Goal: Information Seeking & Learning: Learn about a topic

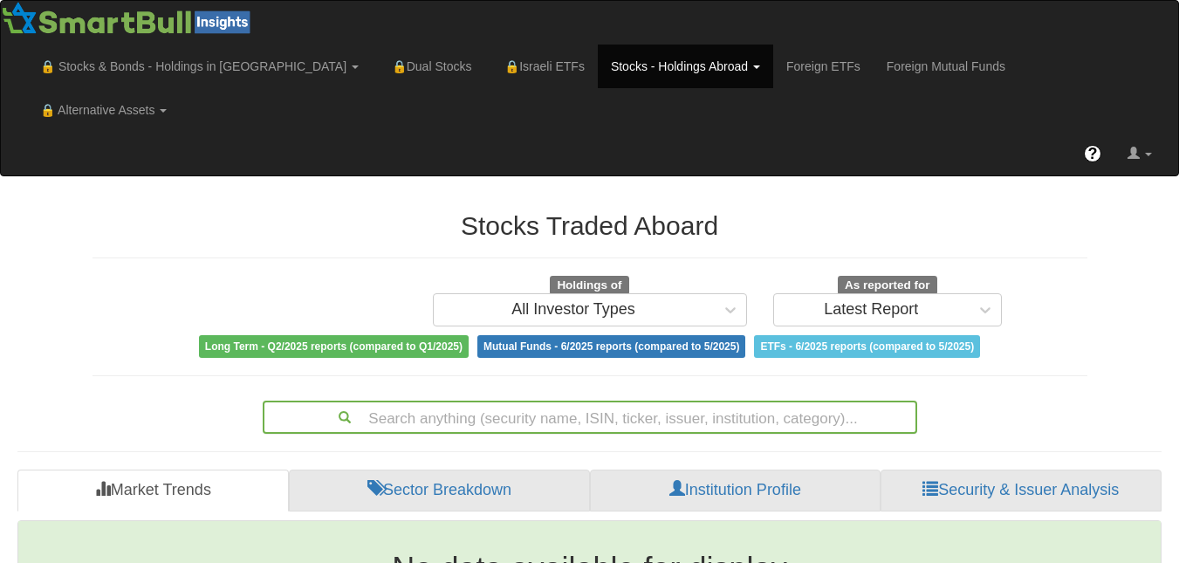
click at [499, 402] on div "Search anything (security name, ISIN, ticker, issuer, institution, category)..." at bounding box center [590, 417] width 651 height 30
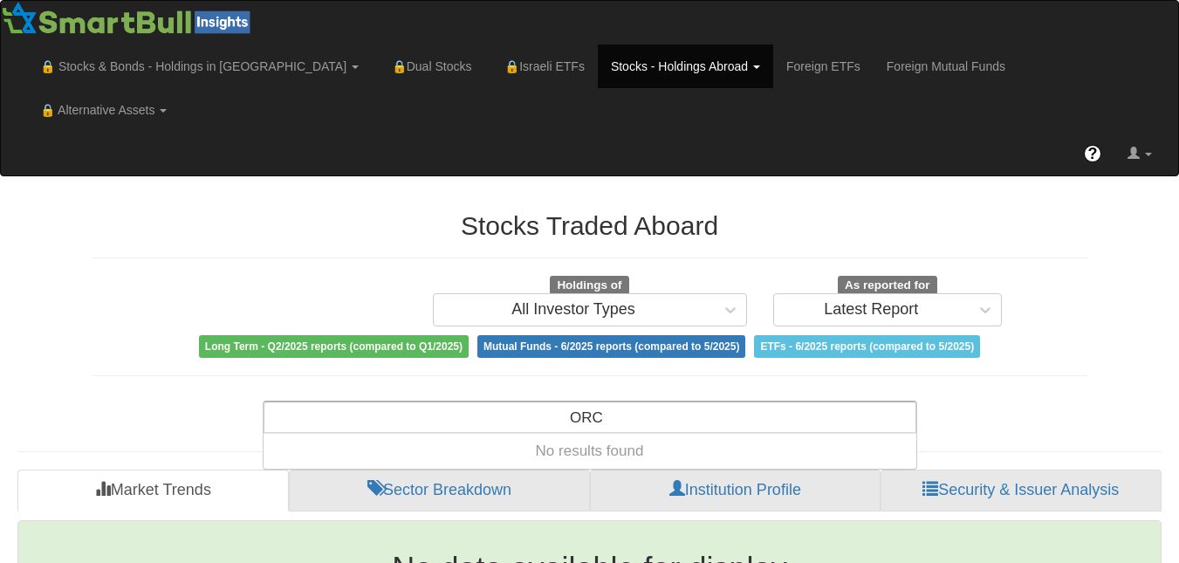
type input "ORCL"
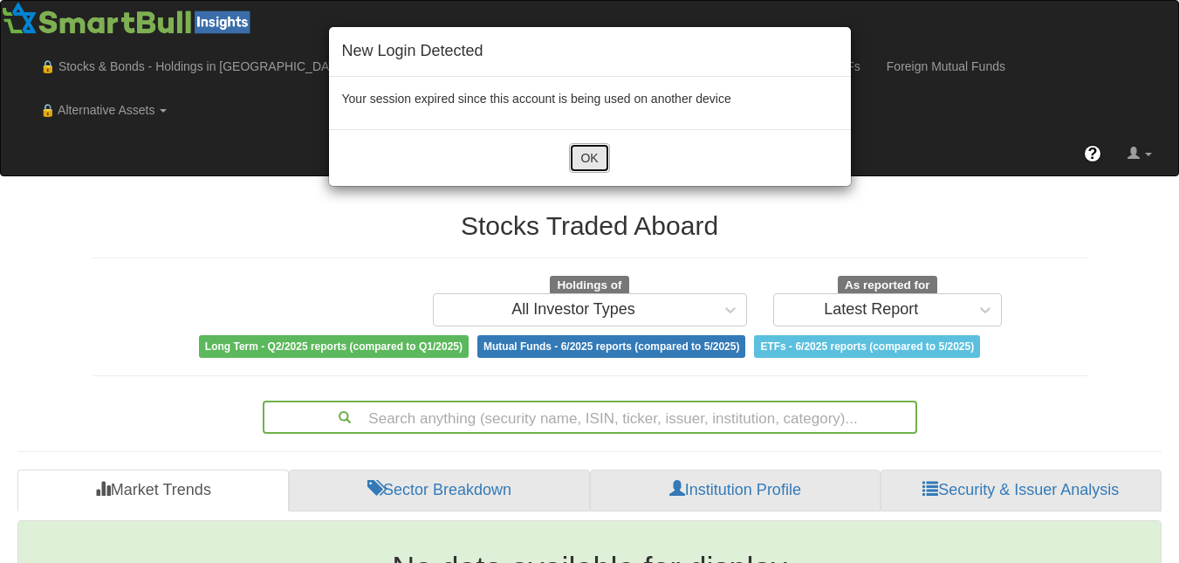
click at [590, 157] on button "OK" at bounding box center [589, 158] width 40 height 30
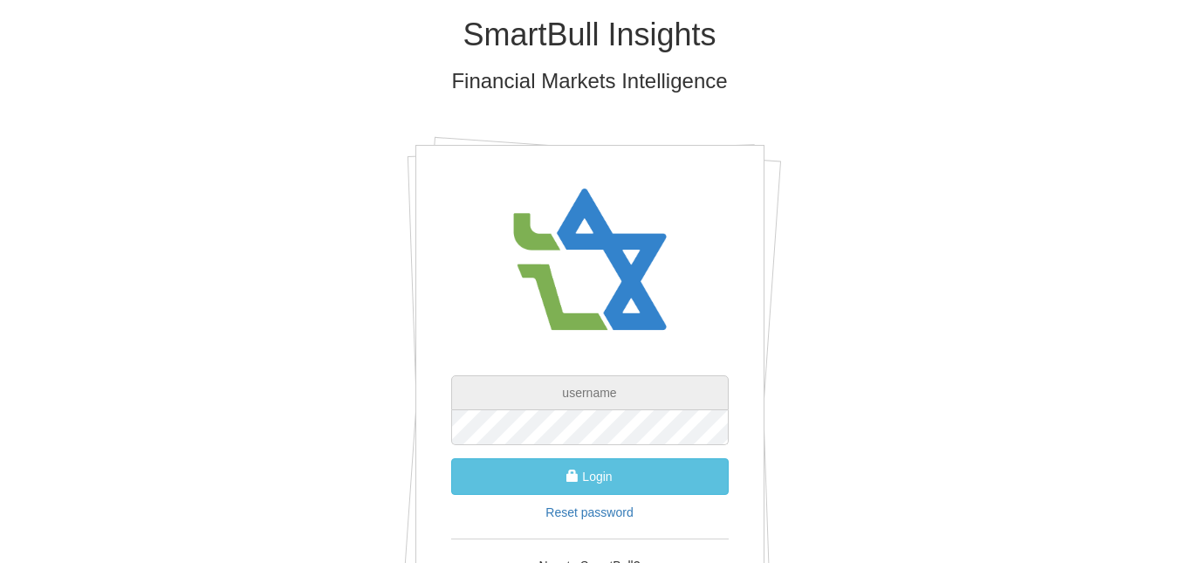
type input "[PERSON_NAME][EMAIL_ADDRESS][DOMAIN_NAME]"
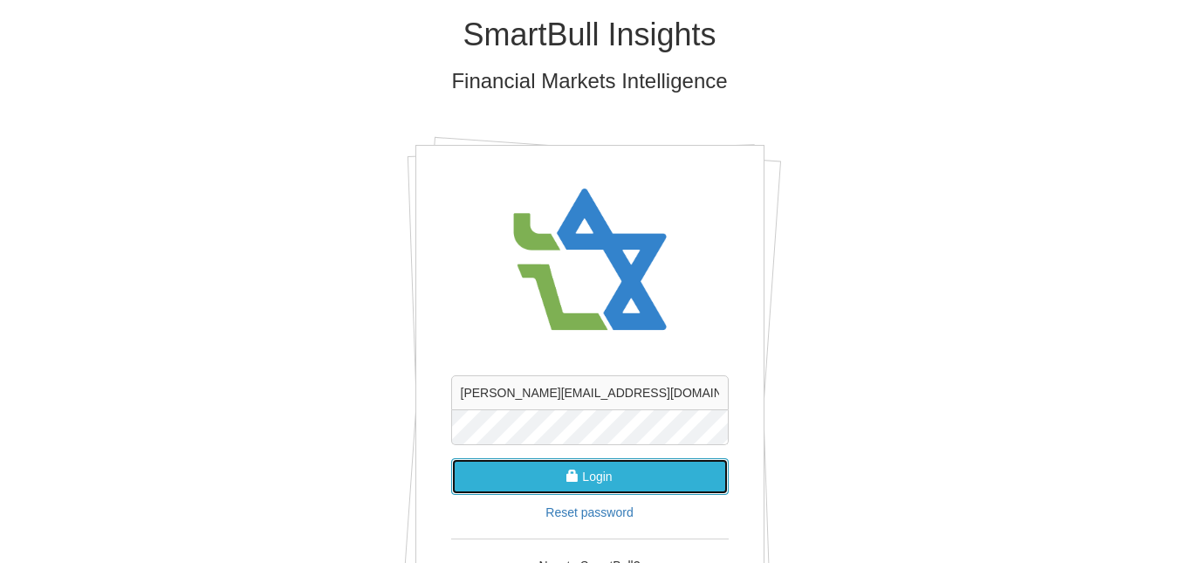
click at [587, 478] on button "Login" at bounding box center [590, 476] width 278 height 37
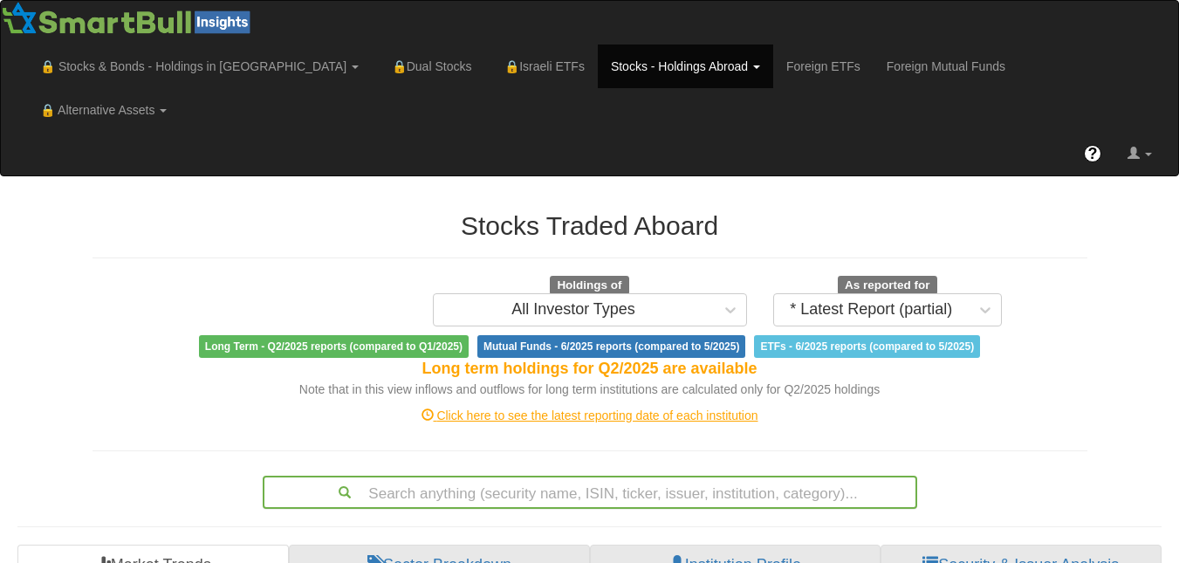
click at [705, 478] on div "Search anything (security name, ISIN, ticker, issuer, institution, category)..." at bounding box center [590, 493] width 651 height 30
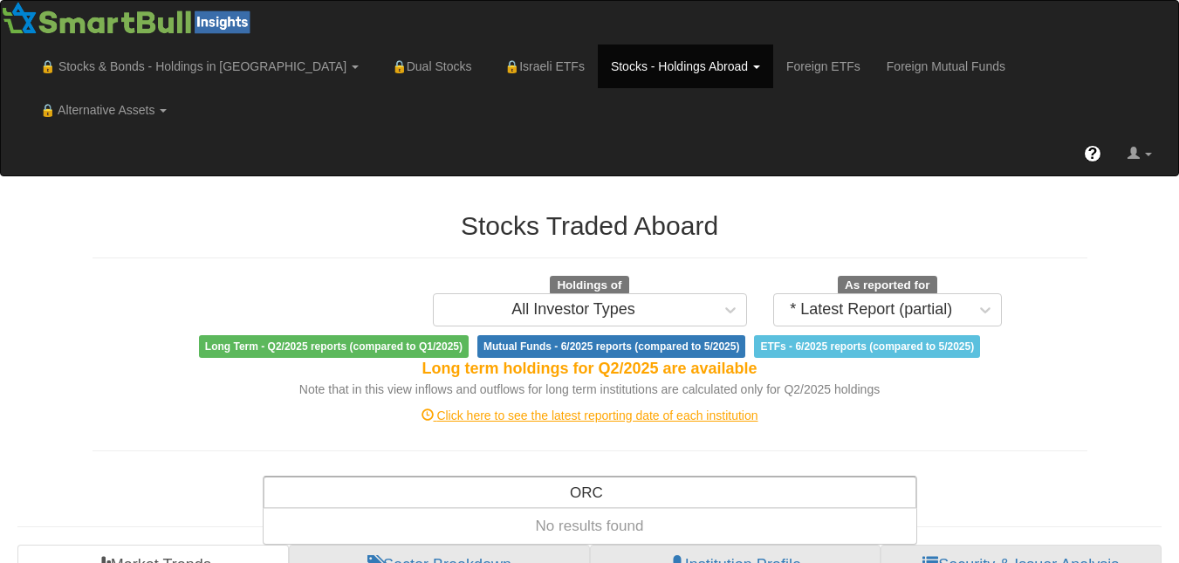
type input "ORCL"
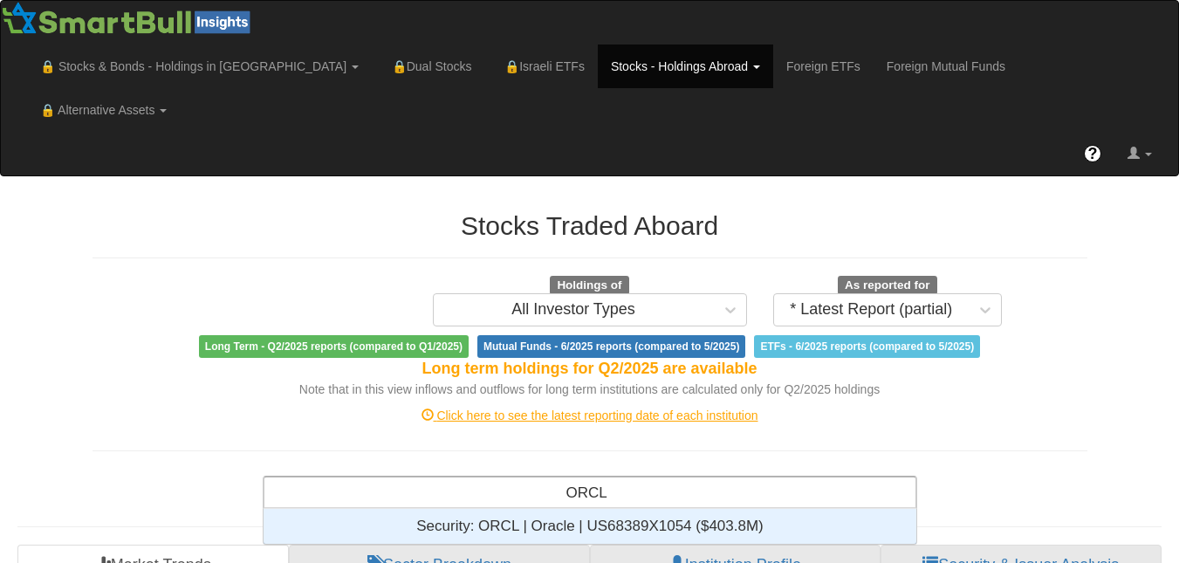
scroll to position [14, 14]
click at [622, 509] on div "Security: ‎ORCL | Oracle | US68389X1054 ‎($403.8M)‏" at bounding box center [590, 526] width 653 height 35
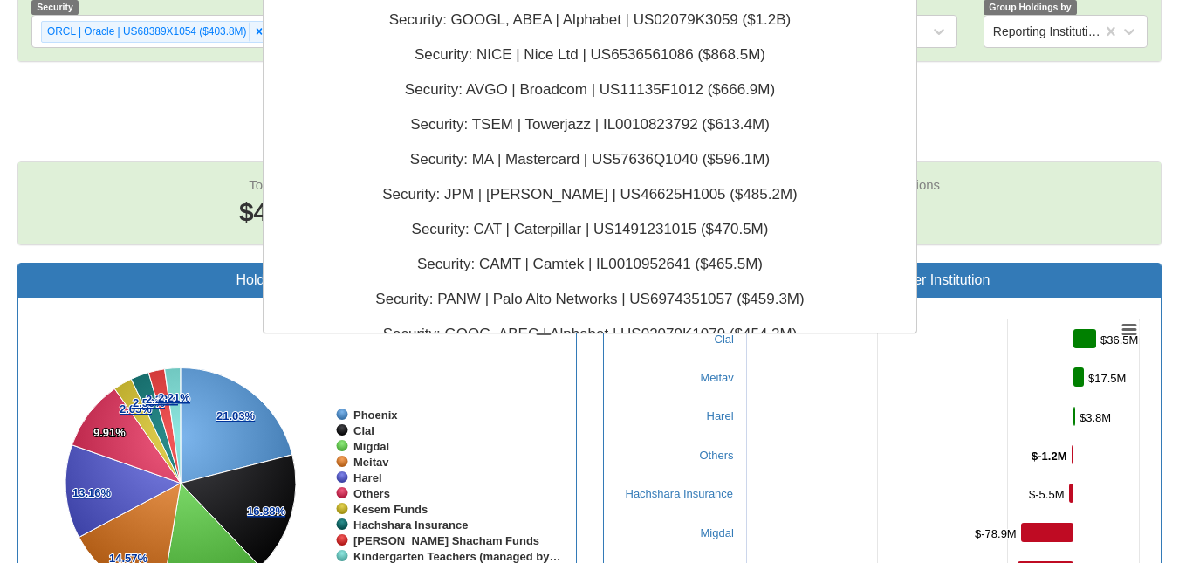
scroll to position [422, 640]
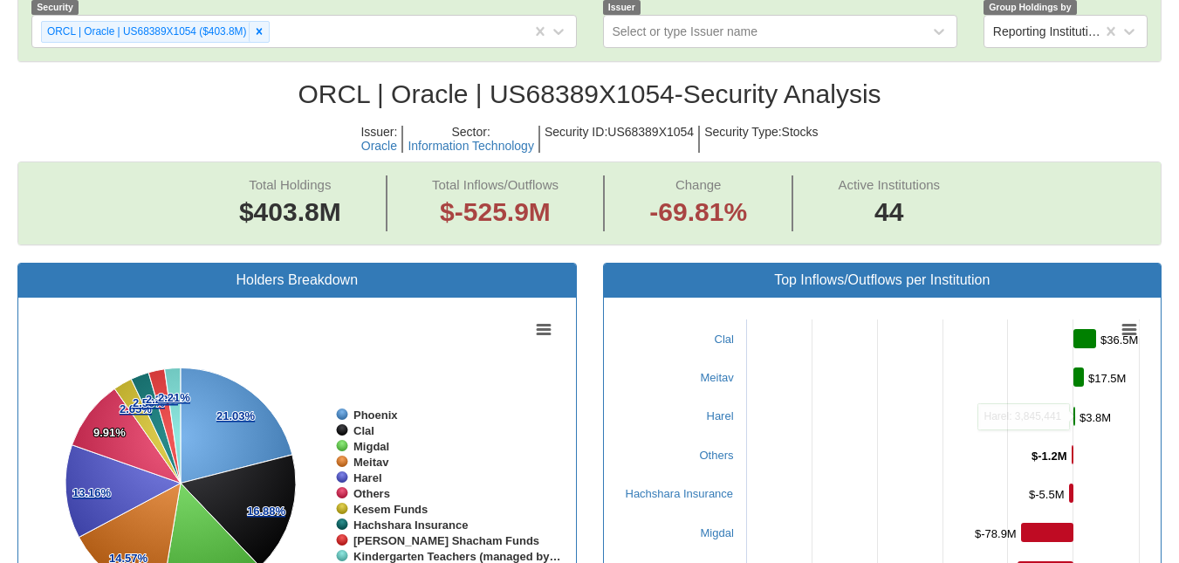
click at [1106, 117] on span "Issuer : Oracle Sector : Information Technology Security ID : US68389X1054 Secu…" at bounding box center [589, 139] width 1145 height 45
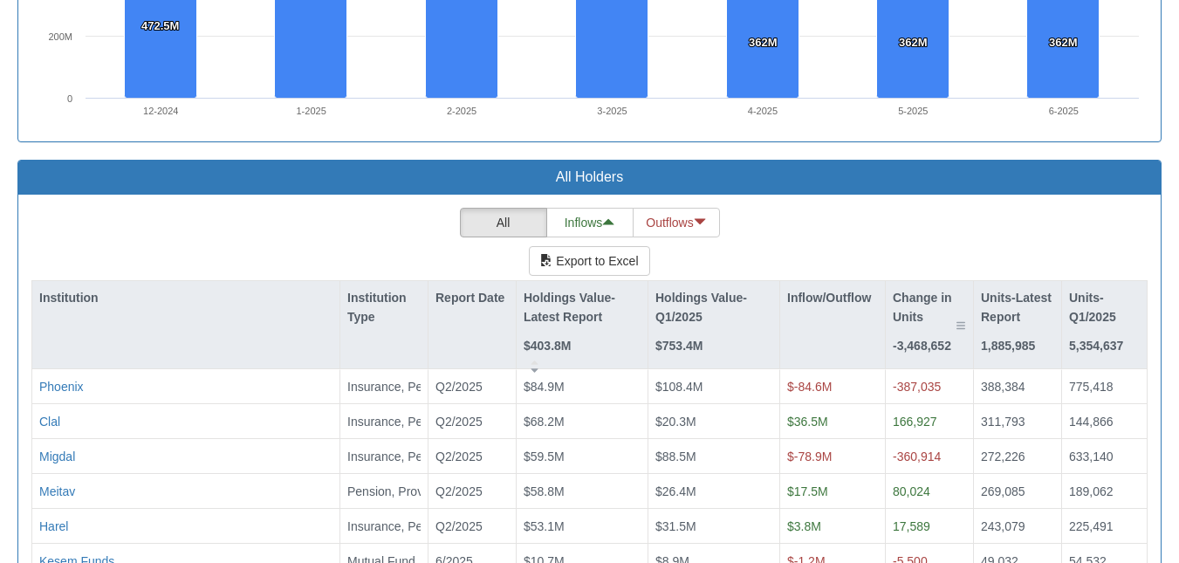
scroll to position [1571, 0]
